Goal: Task Accomplishment & Management: Manage account settings

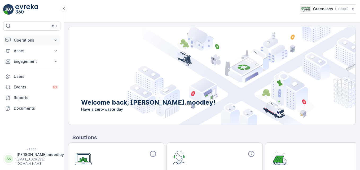
click at [54, 43] on button "Operations" at bounding box center [31, 40] width 57 height 11
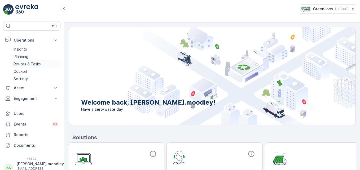
click at [33, 63] on p "Routes & Tasks" at bounding box center [27, 64] width 27 height 5
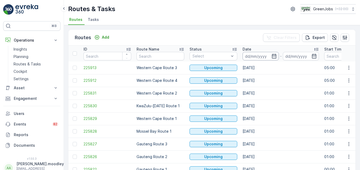
drag, startPoint x: 256, startPoint y: 59, endPoint x: 248, endPoint y: 56, distance: 8.2
click at [248, 56] on input at bounding box center [261, 56] width 36 height 8
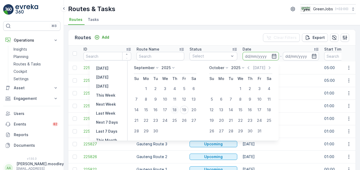
drag, startPoint x: 174, startPoint y: 109, endPoint x: 176, endPoint y: 115, distance: 5.9
drag, startPoint x: 176, startPoint y: 115, endPoint x: 173, endPoint y: 109, distance: 6.2
click at [173, 109] on div "18" at bounding box center [175, 110] width 8 height 8
type input "[DATE]"
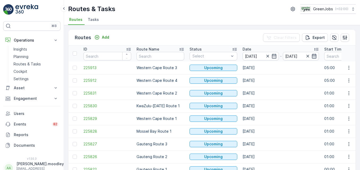
click at [258, 56] on icon "button" at bounding box center [314, 56] width 5 height 5
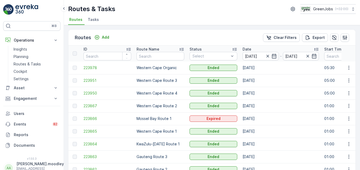
click at [258, 59] on input "[DATE]" at bounding box center [301, 56] width 36 height 8
click at [258, 122] on td "[DATE]" at bounding box center [281, 119] width 82 height 13
click at [258, 105] on icon "button" at bounding box center [349, 106] width 5 height 5
click at [258, 113] on span "See More Details" at bounding box center [336, 113] width 31 height 5
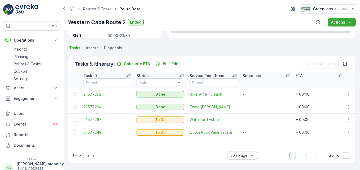
scroll to position [104, 0]
click at [258, 121] on icon "button" at bounding box center [349, 119] width 5 height 5
drag, startPoint x: 337, startPoint y: 144, endPoint x: 263, endPoint y: 139, distance: 74.2
drag, startPoint x: 263, startPoint y: 139, endPoint x: 261, endPoint y: 138, distance: 2.9
click at [258, 138] on td "-" at bounding box center [266, 132] width 53 height 13
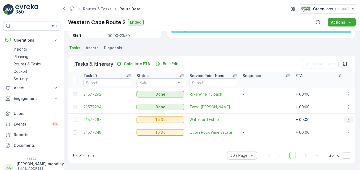
click at [258, 121] on icon "button" at bounding box center [349, 119] width 5 height 5
drag, startPoint x: 337, startPoint y: 142, endPoint x: 237, endPoint y: 109, distance: 105.3
click at [237, 109] on span "Twee [PERSON_NAME]" at bounding box center [214, 107] width 48 height 5
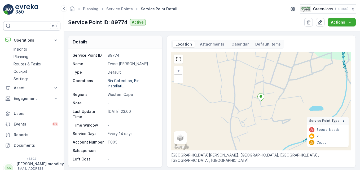
drag, startPoint x: 355, startPoint y: 88, endPoint x: 352, endPoint y: 104, distance: 15.9
click at [258, 104] on div "Details Service Point ID 89774 Name Twee [PERSON_NAME] Type Default Operations …" at bounding box center [212, 100] width 296 height 139
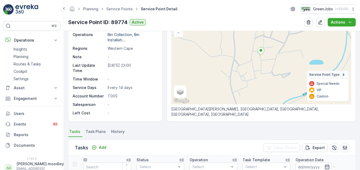
scroll to position [39, 0]
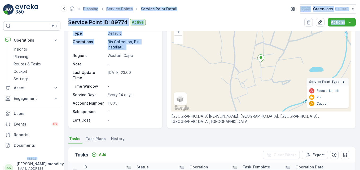
click at [0, 60] on html "⌘B Operations Insights Planning Routes & Tasks Cockpit Settings Asset Assets En…" at bounding box center [180, 85] width 360 height 170
drag, startPoint x: -1, startPoint y: 60, endPoint x: 28, endPoint y: 65, distance: 29.9
click at [28, 65] on p "Routes & Tasks" at bounding box center [27, 64] width 27 height 5
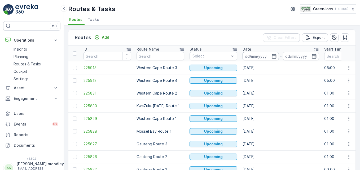
click at [245, 56] on input at bounding box center [261, 56] width 36 height 8
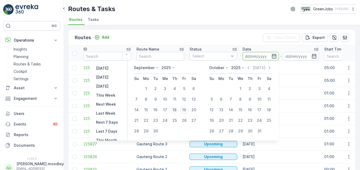
click at [175, 110] on div "18" at bounding box center [175, 110] width 8 height 8
type input "[DATE]"
click at [175, 110] on div "18" at bounding box center [175, 110] width 8 height 8
type input "[DATE]"
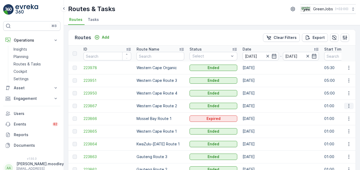
click at [258, 106] on icon "button" at bounding box center [349, 106] width 1 height 4
click at [258, 114] on span "See More Details" at bounding box center [336, 113] width 31 height 5
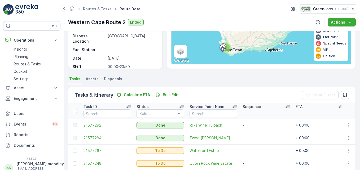
scroll to position [104, 0]
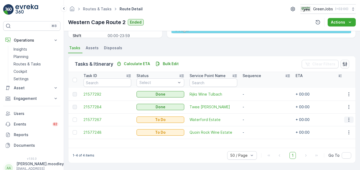
click at [258, 119] on icon "button" at bounding box center [349, 119] width 5 height 5
click at [258, 142] on span "Change Route" at bounding box center [336, 142] width 26 height 5
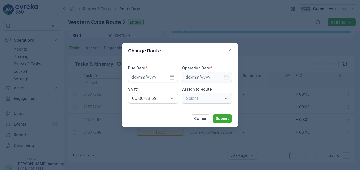
type input "[DATE]"
click at [174, 75] on icon "button" at bounding box center [172, 77] width 5 height 5
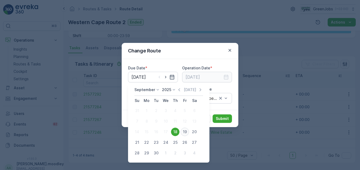
click at [187, 131] on div "19" at bounding box center [185, 132] width 8 height 8
type input "[DATE]"
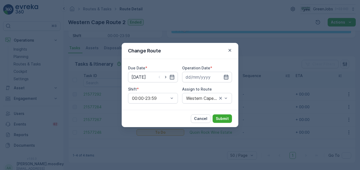
click at [229, 76] on icon "button" at bounding box center [226, 77] width 5 height 5
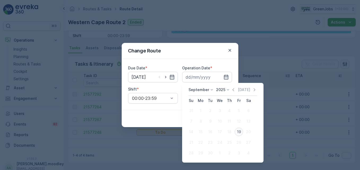
click at [239, 133] on div "19" at bounding box center [239, 132] width 8 height 8
type input "[DATE]"
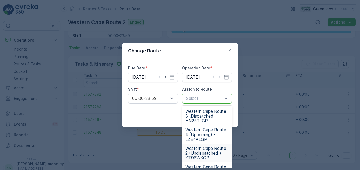
click at [197, 156] on span "Western Cape Route 2 (Undispatched ) - KT96WKGP" at bounding box center [208, 153] width 44 height 14
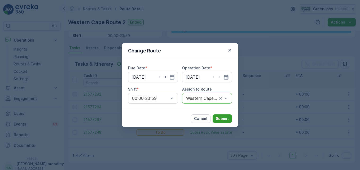
click at [224, 120] on p "Submit" at bounding box center [222, 118] width 13 height 5
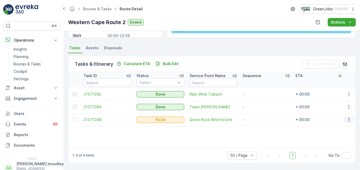
click at [258, 120] on icon "button" at bounding box center [349, 119] width 5 height 5
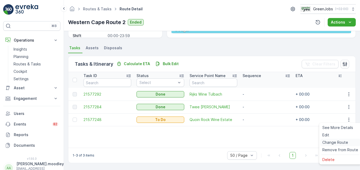
click at [258, 142] on span "Change Route" at bounding box center [336, 142] width 26 height 5
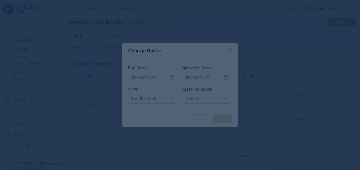
click at [258, 142] on div at bounding box center [180, 85] width 360 height 170
type input "[DATE]"
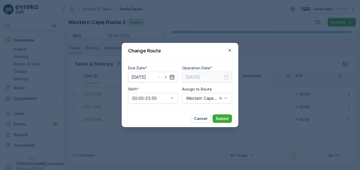
click at [171, 76] on icon "button" at bounding box center [172, 77] width 5 height 5
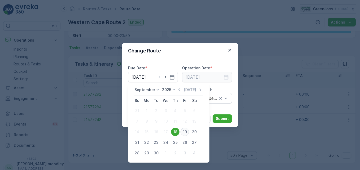
click at [185, 131] on div "19" at bounding box center [185, 132] width 8 height 8
type input "[DATE]"
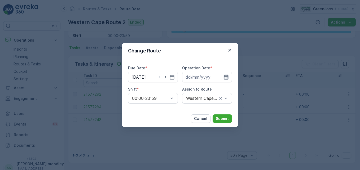
click at [227, 79] on icon "button" at bounding box center [226, 77] width 5 height 5
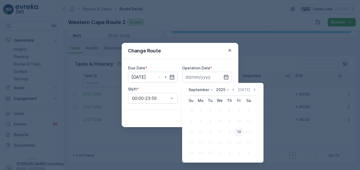
click at [238, 132] on div "19" at bounding box center [239, 132] width 8 height 8
type input "[DATE]"
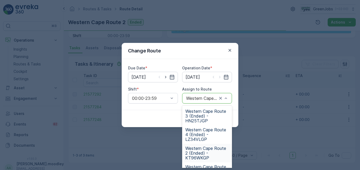
click at [204, 155] on span "Western Cape Route 2 (Ended) - KT96WKGP" at bounding box center [208, 153] width 44 height 14
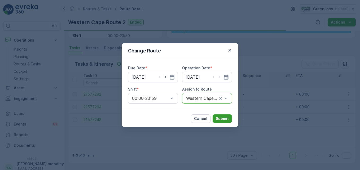
click at [223, 119] on p "Submit" at bounding box center [222, 118] width 13 height 5
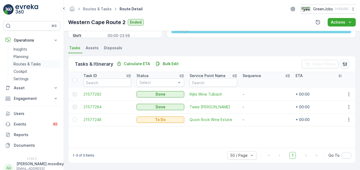
click at [31, 64] on p "Routes & Tasks" at bounding box center [27, 64] width 27 height 5
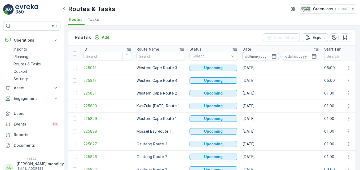
click at [247, 57] on input at bounding box center [261, 56] width 36 height 8
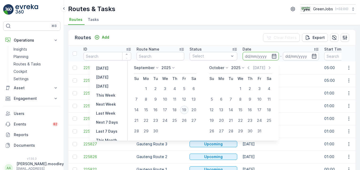
click at [183, 109] on div "19" at bounding box center [184, 110] width 8 height 8
type input "[DATE]"
click at [183, 109] on div "19" at bounding box center [184, 110] width 8 height 8
type input "[DATE]"
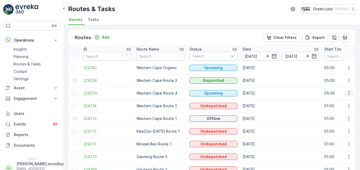
click at [258, 94] on icon "button" at bounding box center [349, 93] width 5 height 5
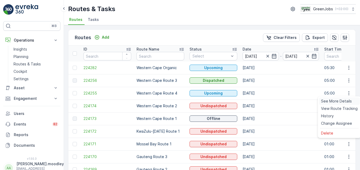
click at [258, 101] on span "See More Details" at bounding box center [336, 101] width 31 height 5
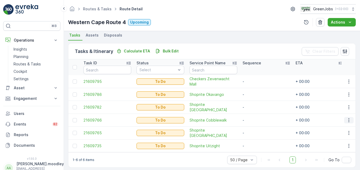
scroll to position [117, 0]
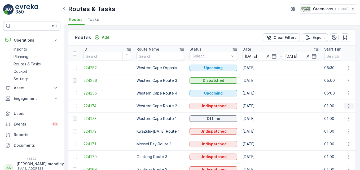
click at [258, 107] on icon "button" at bounding box center [349, 106] width 5 height 5
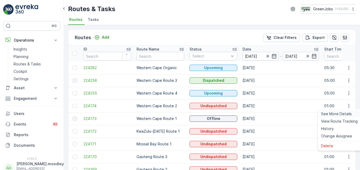
click at [258, 113] on span "See More Details" at bounding box center [336, 113] width 31 height 5
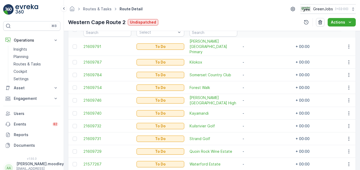
scroll to position [156, 0]
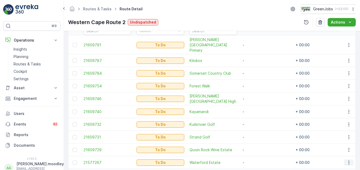
click at [258, 160] on icon "button" at bounding box center [349, 162] width 5 height 5
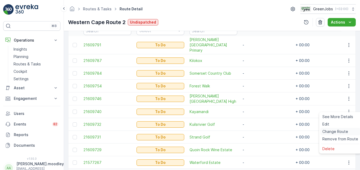
click at [258, 131] on span "Change Route" at bounding box center [336, 131] width 26 height 5
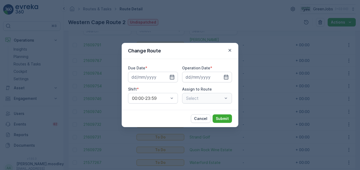
type input "[DATE]"
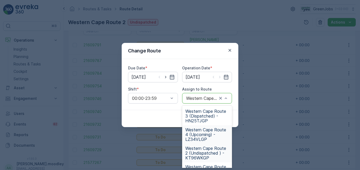
click at [200, 134] on span "Western Cape Route 4 (Upcoming) - LZ34VLGP" at bounding box center [208, 135] width 44 height 14
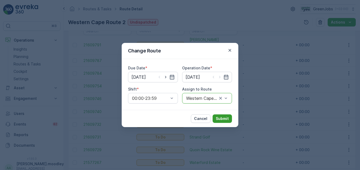
click at [222, 119] on p "Submit" at bounding box center [222, 118] width 13 height 5
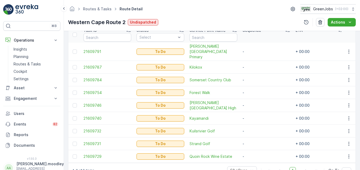
scroll to position [145, 0]
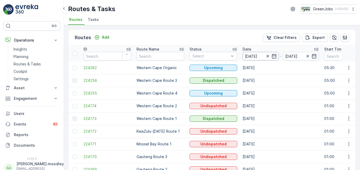
click at [251, 53] on input "[DATE]" at bounding box center [261, 56] width 36 height 8
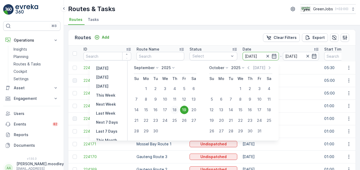
click at [174, 110] on div "18" at bounding box center [175, 110] width 8 height 8
type input "[DATE]"
click at [174, 110] on div "18" at bounding box center [175, 110] width 8 height 8
type input "[DATE]"
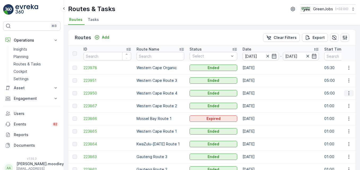
click at [258, 93] on icon "button" at bounding box center [349, 93] width 5 height 5
click at [258, 100] on span "See More Details" at bounding box center [336, 101] width 31 height 5
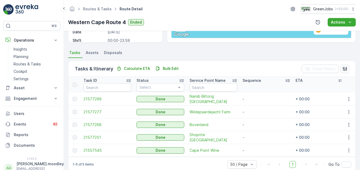
scroll to position [110, 0]
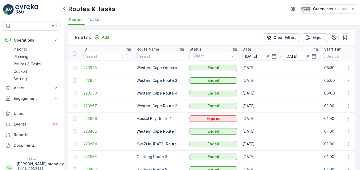
click at [251, 112] on td "[DATE]" at bounding box center [281, 106] width 82 height 13
click at [258, 109] on button "button" at bounding box center [350, 106] width 10 height 6
click at [258, 113] on span "See More Details" at bounding box center [336, 113] width 31 height 5
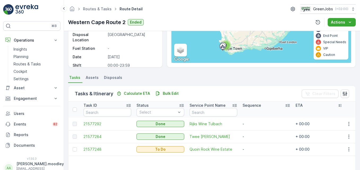
scroll to position [104, 0]
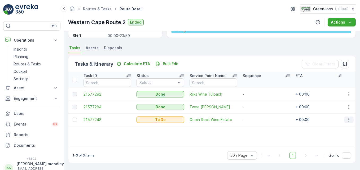
click at [258, 119] on icon "button" at bounding box center [349, 119] width 5 height 5
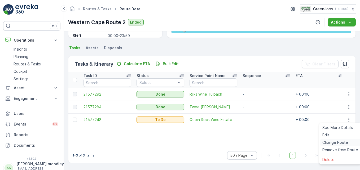
click at [258, 143] on span "Change Route" at bounding box center [336, 142] width 26 height 5
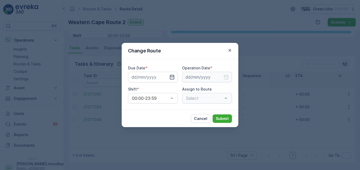
type input "[DATE]"
click at [173, 76] on icon "button" at bounding box center [172, 77] width 5 height 5
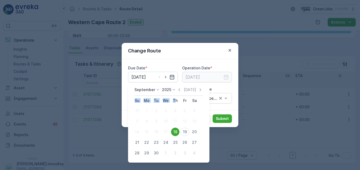
drag, startPoint x: 176, startPoint y: 102, endPoint x: 203, endPoint y: 143, distance: 49.0
click at [203, 143] on div "[DATE] [DATE] Su Mo Tu We Th Fr Sa 31 1 2 3 4 5 6 7 8 9 10 11 12 13 14 15 16 17…" at bounding box center [168, 123] width 81 height 80
drag, startPoint x: 203, startPoint y: 143, endPoint x: 232, endPoint y: 131, distance: 31.1
click at [232, 131] on div "Change Route Due Date * [DATE] Operation Date * [DATE] Shift * 00:00-23:59 Assi…" at bounding box center [180, 85] width 360 height 170
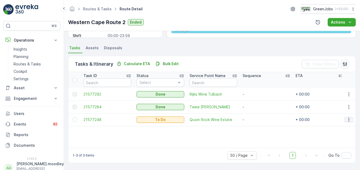
click at [258, 120] on icon "button" at bounding box center [349, 119] width 5 height 5
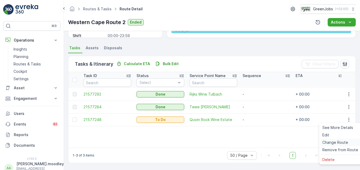
click at [258, 141] on span "Change Route" at bounding box center [336, 142] width 26 height 5
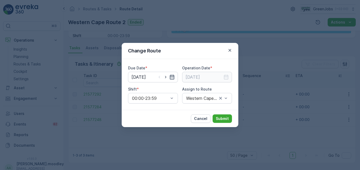
click at [171, 76] on icon "button" at bounding box center [172, 77] width 5 height 5
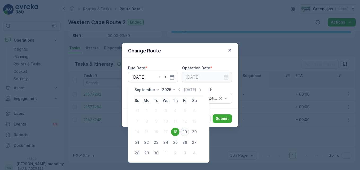
click at [186, 132] on div "19" at bounding box center [185, 132] width 8 height 8
type input "[DATE]"
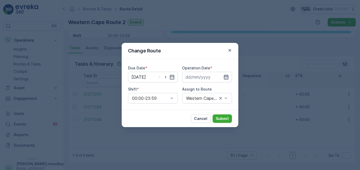
click at [225, 78] on icon "button" at bounding box center [226, 77] width 5 height 5
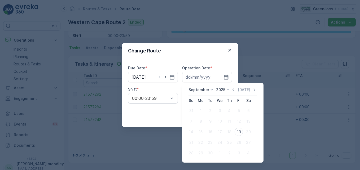
drag, startPoint x: 225, startPoint y: 78, endPoint x: 229, endPoint y: 99, distance: 21.4
click at [229, 99] on body "⌘B Operations Insights Planning Routes & Tasks Cockpit Settings Asset Assets En…" at bounding box center [180, 85] width 360 height 170
click at [240, 132] on div "19" at bounding box center [239, 132] width 8 height 8
type input "[DATE]"
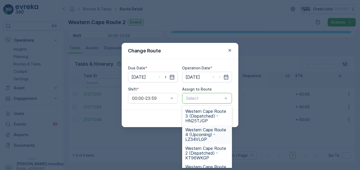
click at [205, 134] on span "Western Cape Route 4 (Upcoming) - LZ34VLGP" at bounding box center [208, 135] width 44 height 14
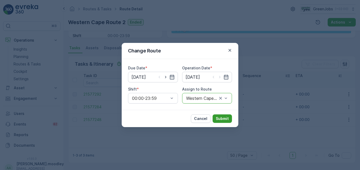
click at [220, 119] on p "Submit" at bounding box center [222, 118] width 13 height 5
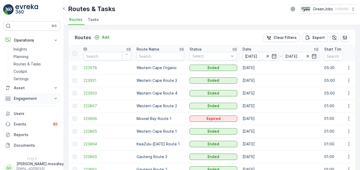
click at [55, 98] on icon at bounding box center [56, 98] width 2 height 1
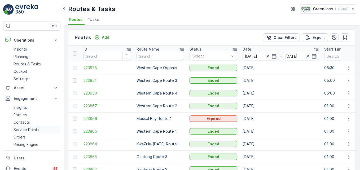
click at [33, 128] on p "Service Points" at bounding box center [27, 129] width 26 height 5
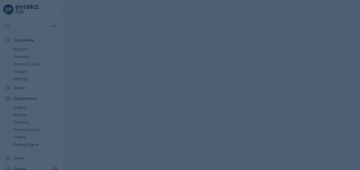
click at [33, 128] on div at bounding box center [180, 85] width 360 height 170
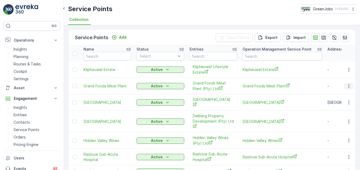
click at [258, 87] on icon "button" at bounding box center [349, 86] width 5 height 5
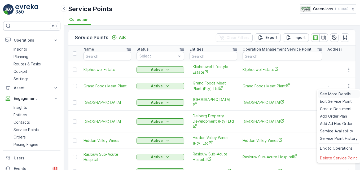
click at [258, 94] on span "See More Details" at bounding box center [335, 94] width 31 height 5
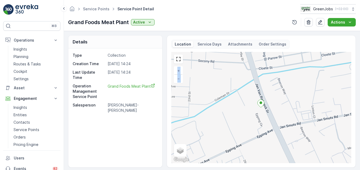
drag, startPoint x: 359, startPoint y: 60, endPoint x: 361, endPoint y: 108, distance: 48.1
click at [258, 108] on html "⌘B Operations Insights Planning Routes & Tasks Cockpit Settings Asset Assets En…" at bounding box center [180, 85] width 360 height 170
copy div "+ − Satellite Roadmap Terrain Hybrid Leaflet Keyboard shortcuts Map Data Map da…"
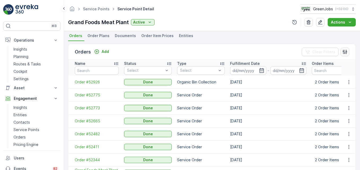
scroll to position [143, 0]
click at [258, 82] on icon "button" at bounding box center [349, 81] width 5 height 5
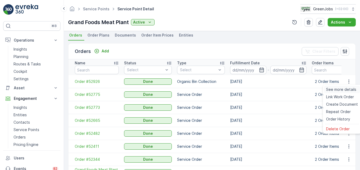
click at [258, 90] on span "See more details" at bounding box center [341, 89] width 30 height 5
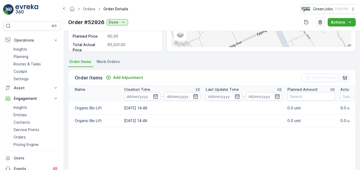
scroll to position [97, 0]
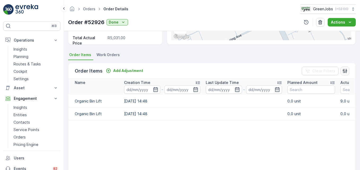
drag, startPoint x: 333, startPoint y: 170, endPoint x: 361, endPoint y: 158, distance: 31.0
click at [258, 158] on html "⌘B Operations Insights Planning Routes & Tasks Cockpit Settings Asset Assets En…" at bounding box center [180, 85] width 360 height 170
